Goal: Navigation & Orientation: Find specific page/section

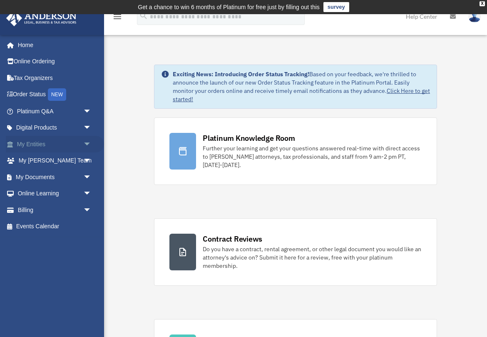
click at [86, 141] on span "arrow_drop_down" at bounding box center [91, 144] width 17 height 17
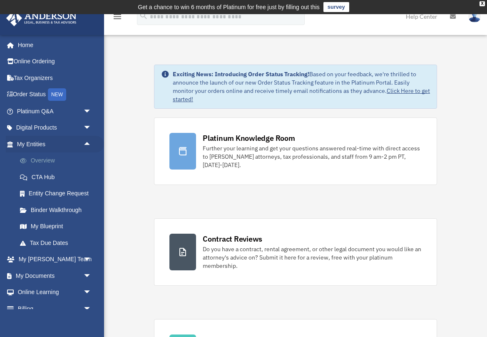
click at [47, 160] on link "Overview" at bounding box center [58, 160] width 92 height 17
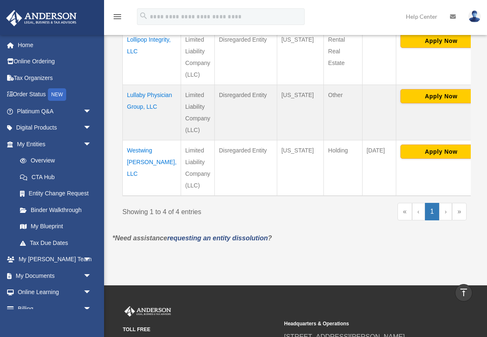
scroll to position [325, 0]
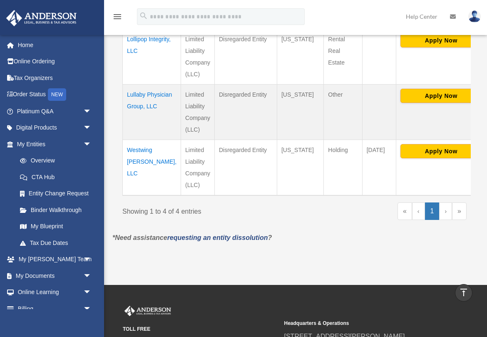
click at [446, 202] on link "›" at bounding box center [446, 210] width 13 height 17
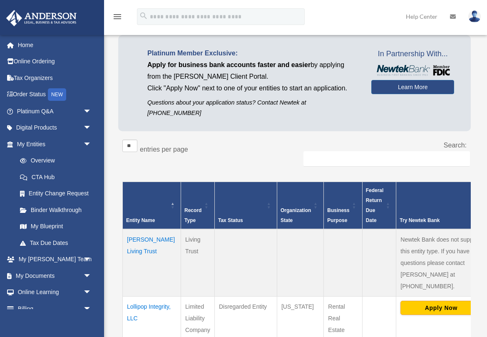
scroll to position [61, 0]
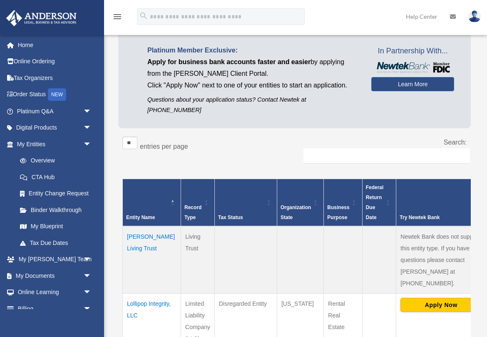
click at [185, 205] on span "Record Type" at bounding box center [193, 213] width 17 height 16
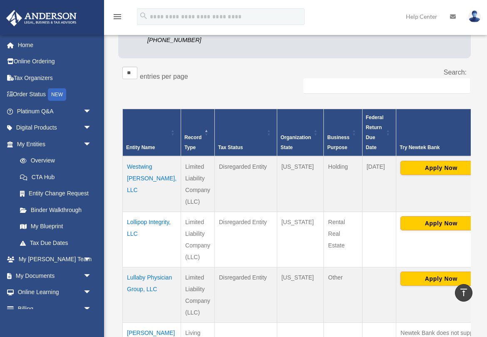
scroll to position [127, 0]
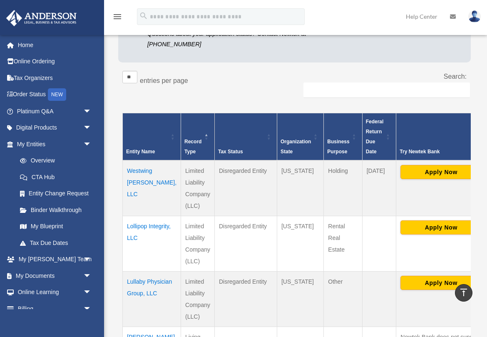
click at [218, 149] on span "Tax Status" at bounding box center [230, 152] width 25 height 6
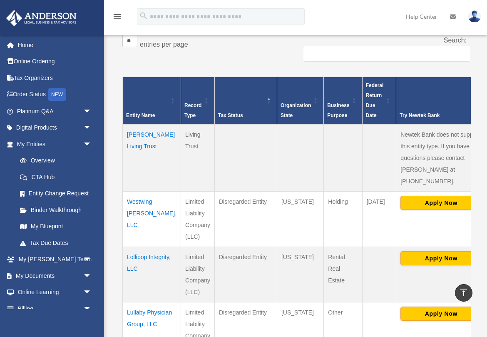
scroll to position [163, 0]
click at [281, 102] on span "Organization State" at bounding box center [296, 110] width 30 height 16
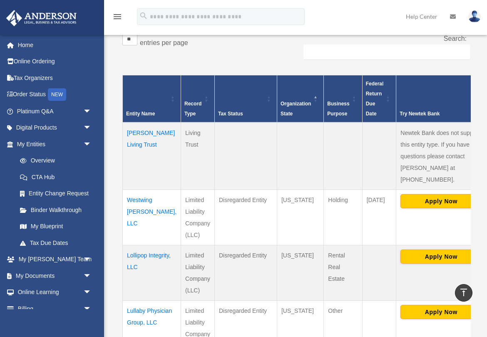
scroll to position [166, 0]
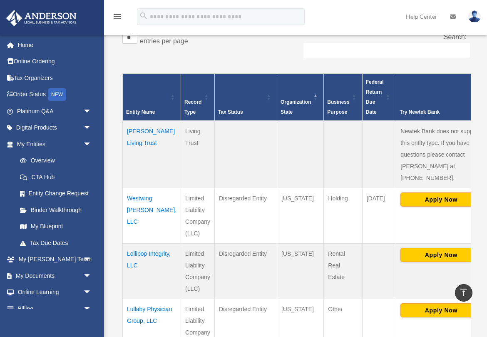
click at [327, 99] on span "Business Purpose" at bounding box center [338, 107] width 22 height 16
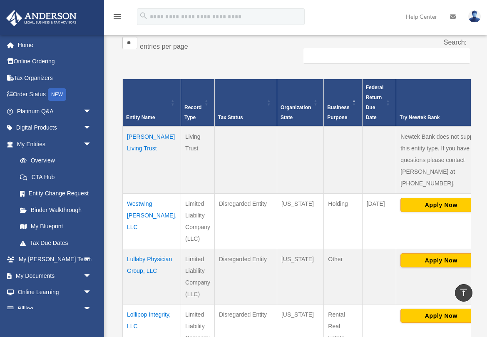
scroll to position [156, 0]
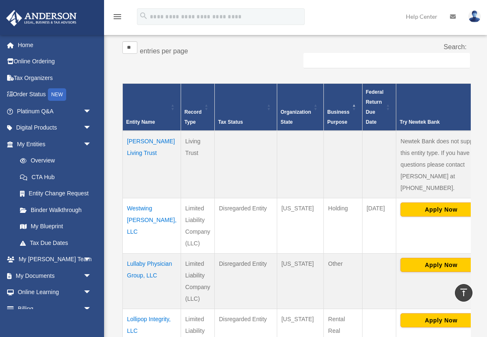
click at [362, 97] on th "Federal Return Due Date" at bounding box center [379, 107] width 34 height 47
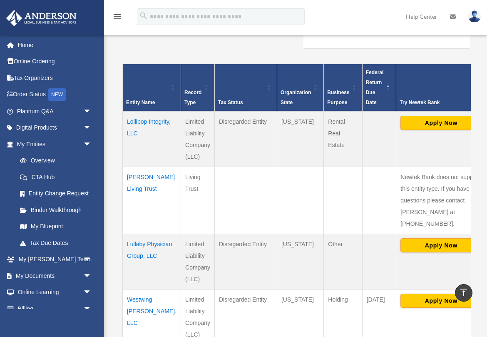
scroll to position [182, 0]
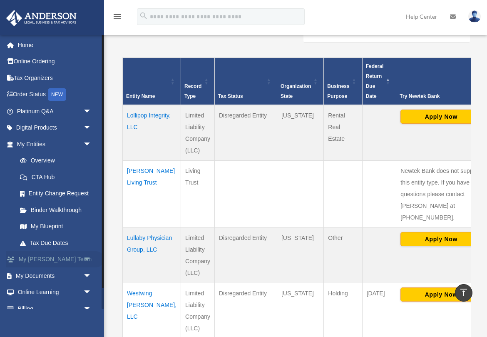
click at [87, 256] on span "arrow_drop_down" at bounding box center [91, 259] width 17 height 17
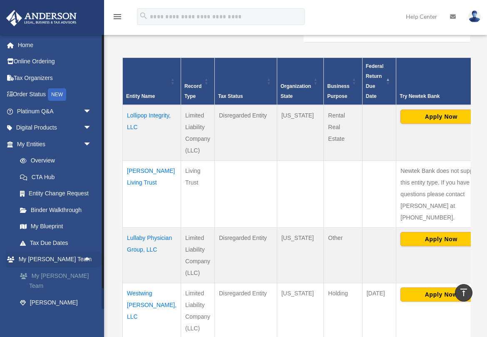
click at [64, 276] on link "My [PERSON_NAME] Team" at bounding box center [58, 280] width 92 height 27
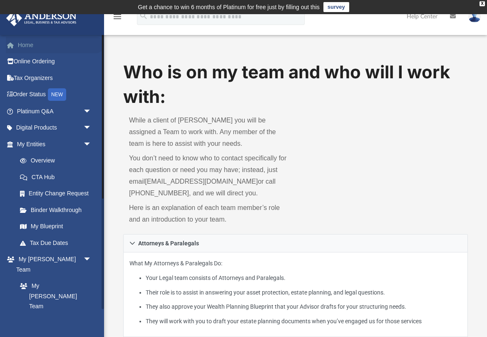
click at [30, 45] on link "Home" at bounding box center [55, 45] width 98 height 17
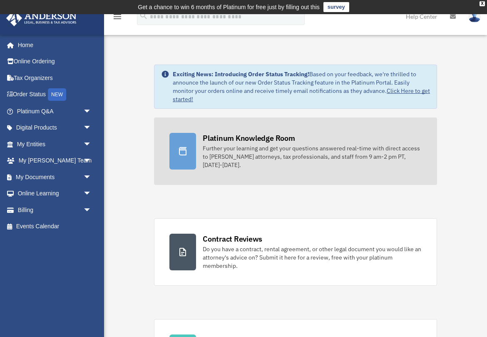
click at [215, 155] on div "Further your learning and get your questions answered real-time with direct acc…" at bounding box center [312, 156] width 219 height 25
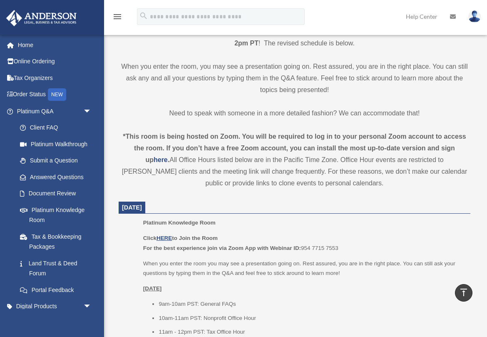
scroll to position [223, 0]
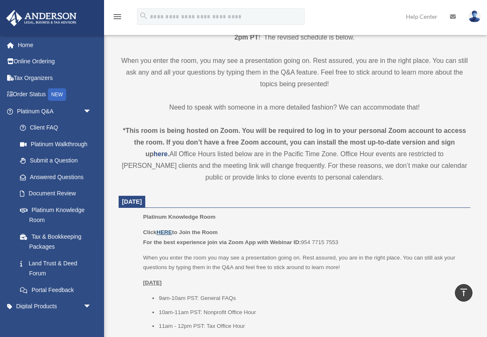
click at [168, 230] on u "HERE" at bounding box center [164, 232] width 15 height 6
